Goal: Information Seeking & Learning: Learn about a topic

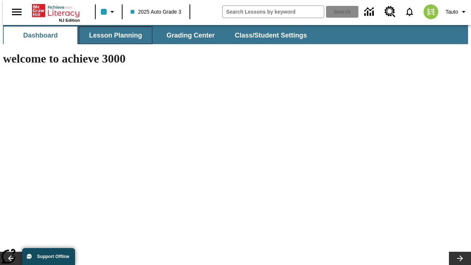
click at [113, 35] on button "Lesson Planning" at bounding box center [116, 36] width 74 height 18
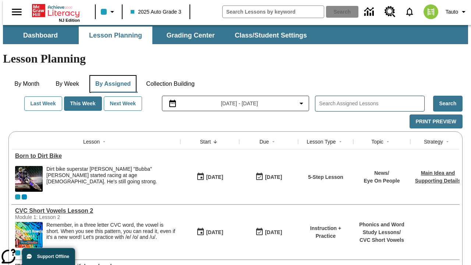
click at [111, 75] on button "By Assigned" at bounding box center [112, 84] width 47 height 18
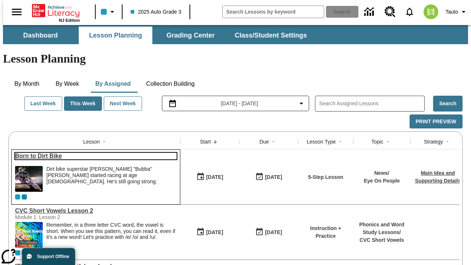
click at [93, 153] on link "Born to Dirt Bike" at bounding box center [96, 156] width 162 height 7
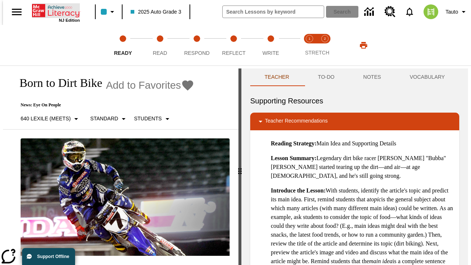
click at [53, 10] on icon "Home" at bounding box center [56, 10] width 49 height 15
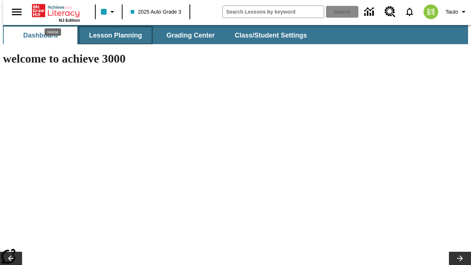
click at [113, 35] on button "Lesson Planning" at bounding box center [116, 36] width 74 height 18
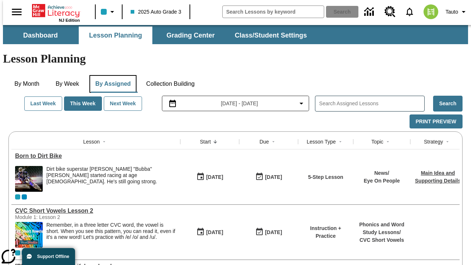
click at [111, 75] on button "By Assigned" at bounding box center [112, 84] width 47 height 18
